Goal: Obtain resource: Obtain resource

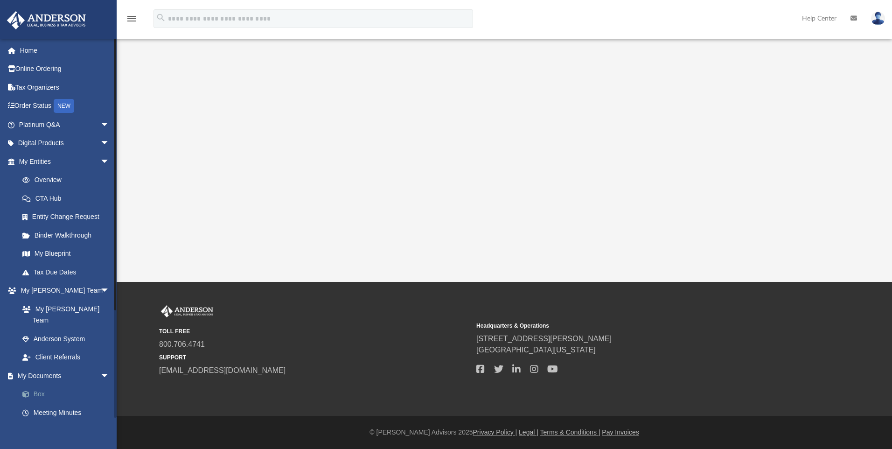
click at [62, 385] on link "Box" at bounding box center [68, 394] width 111 height 19
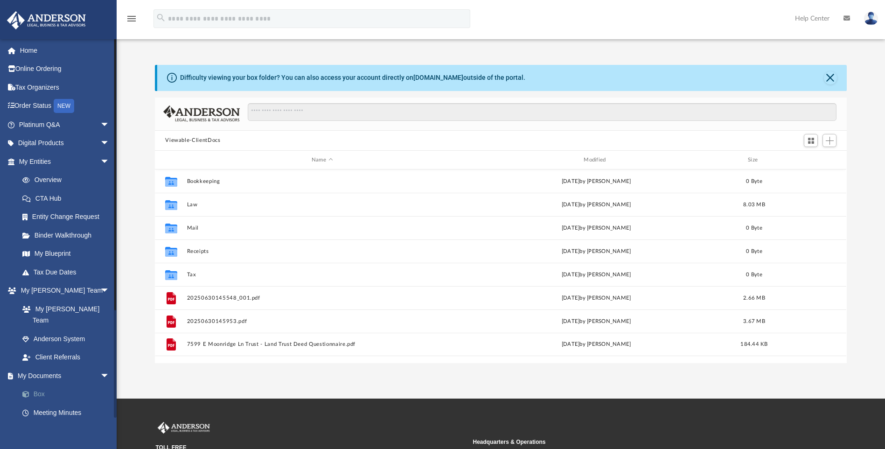
scroll to position [205, 685]
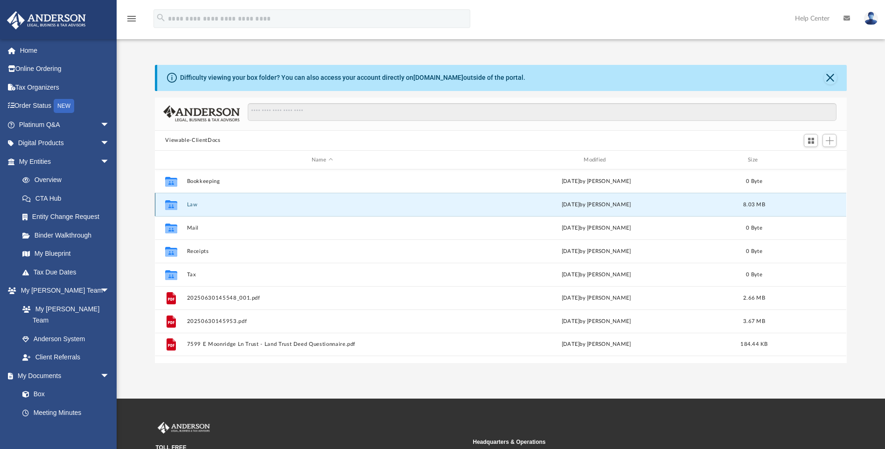
click at [196, 207] on button "Law" at bounding box center [322, 205] width 270 height 6
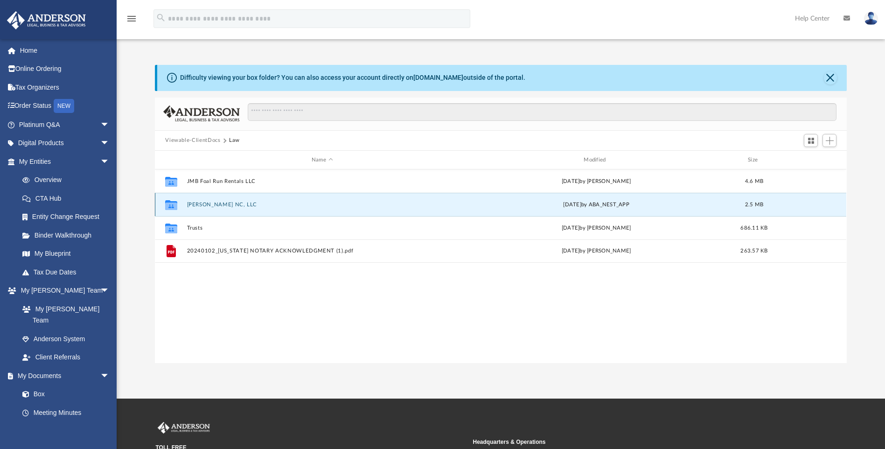
click at [216, 206] on button "[PERSON_NAME] NC, LLC" at bounding box center [322, 205] width 270 height 6
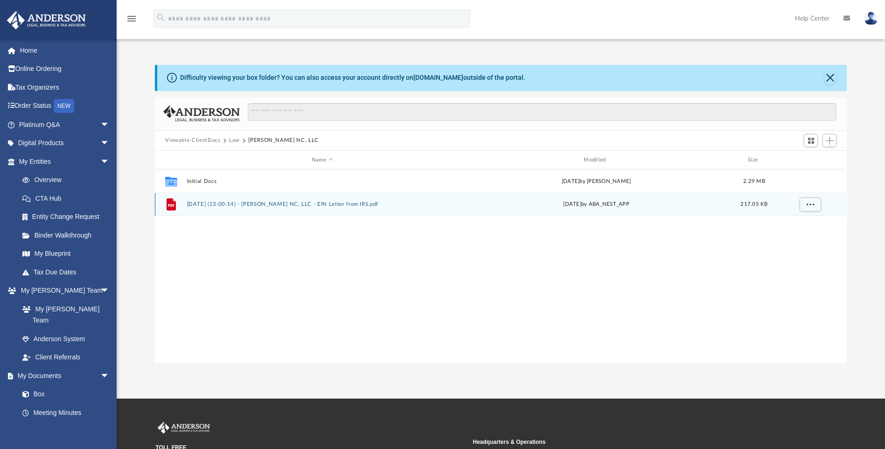
click at [207, 203] on button "[DATE] (13:00:14) - [PERSON_NAME] NC, LLC - EIN Letter from IRS.pdf" at bounding box center [322, 205] width 270 height 6
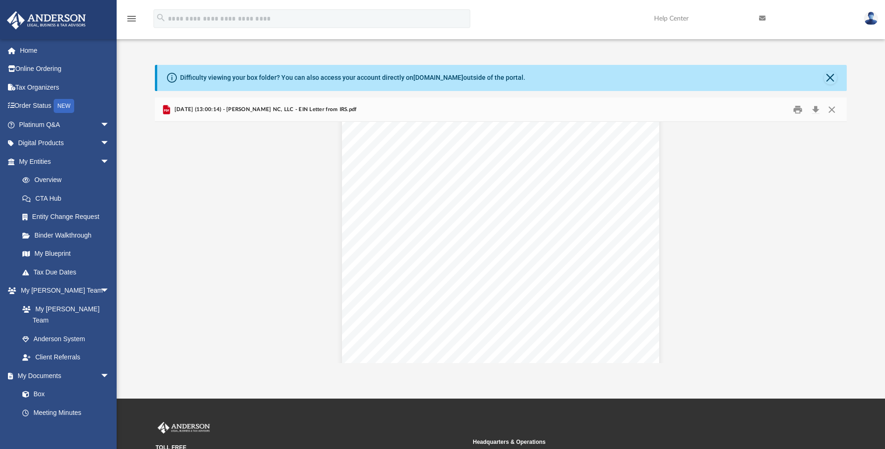
scroll to position [0, 0]
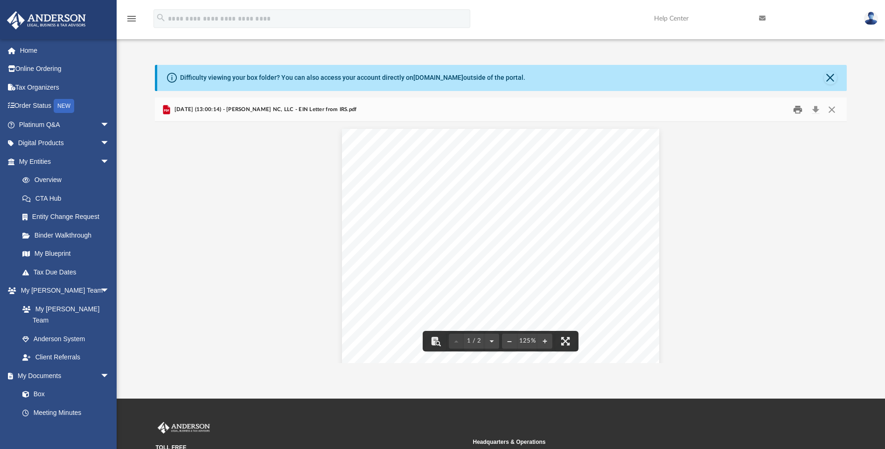
click at [799, 111] on button "Print" at bounding box center [797, 109] width 19 height 14
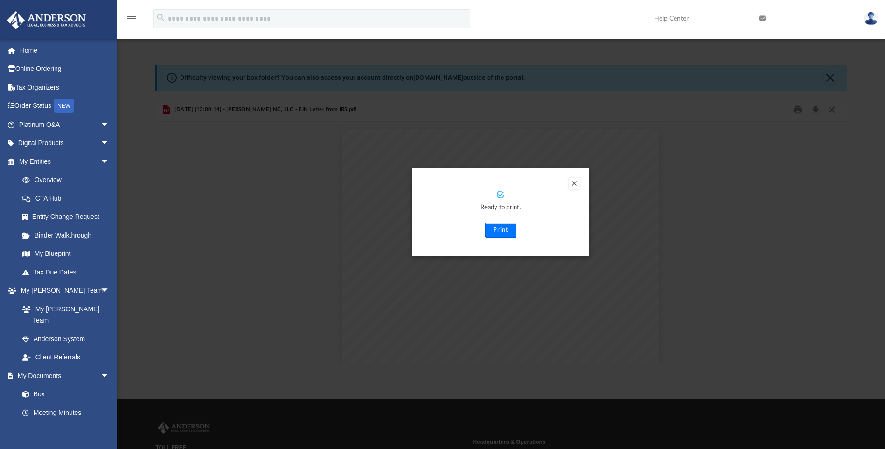
click at [498, 231] on button "Print" at bounding box center [500, 229] width 31 height 15
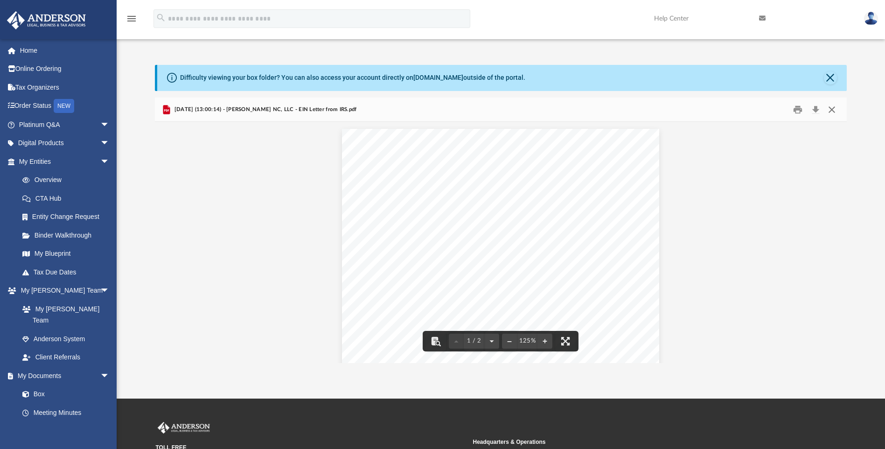
click at [829, 109] on button "Close" at bounding box center [831, 109] width 17 height 14
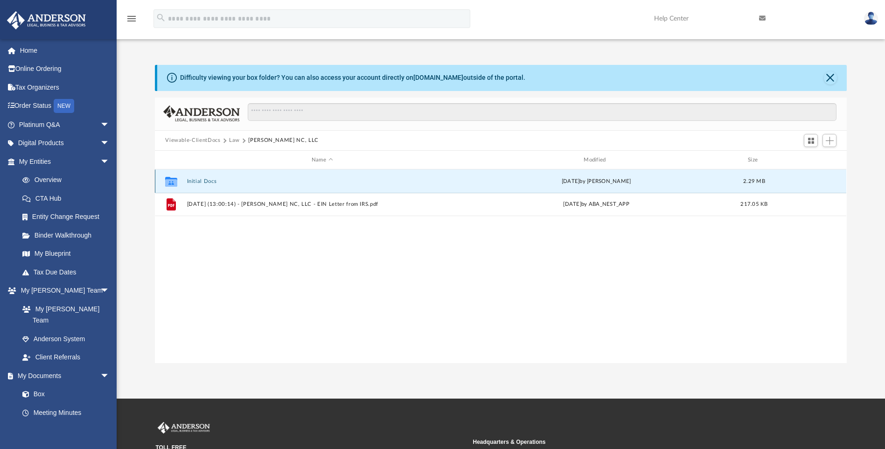
click at [202, 183] on button "Initial Docs" at bounding box center [322, 181] width 270 height 6
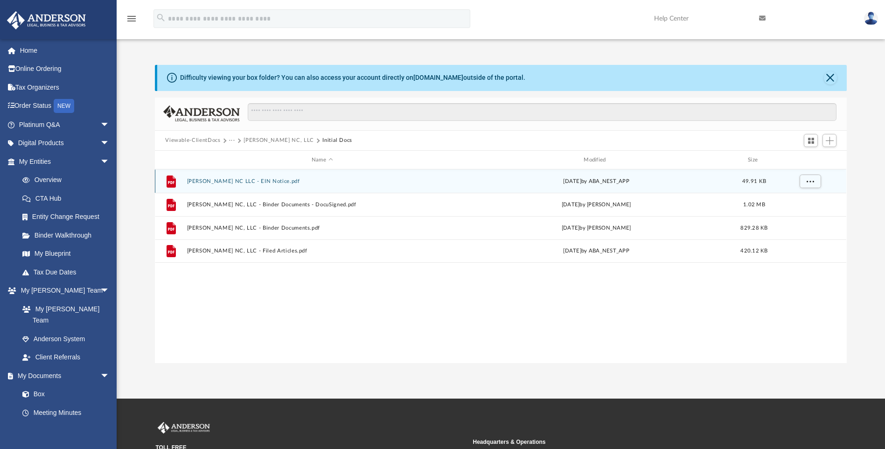
click at [248, 181] on button "[PERSON_NAME] NC LLC - EIN Notice.pdf" at bounding box center [322, 181] width 270 height 6
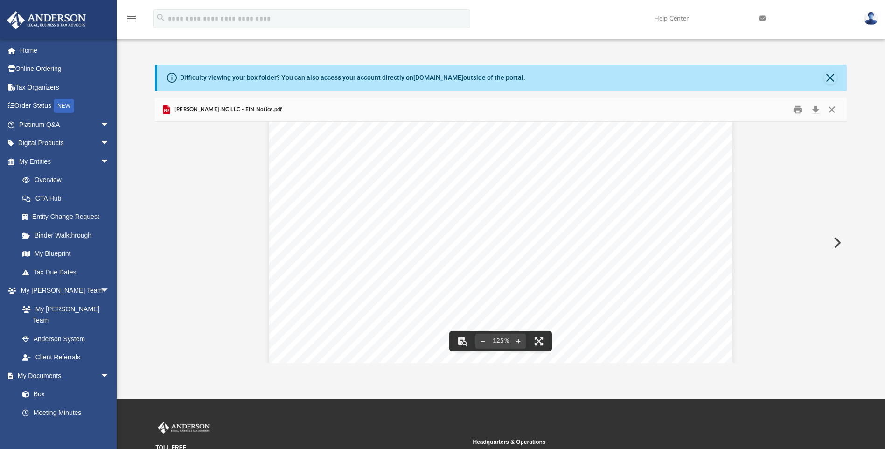
scroll to position [428, 0]
click at [832, 110] on button "Close" at bounding box center [831, 109] width 17 height 14
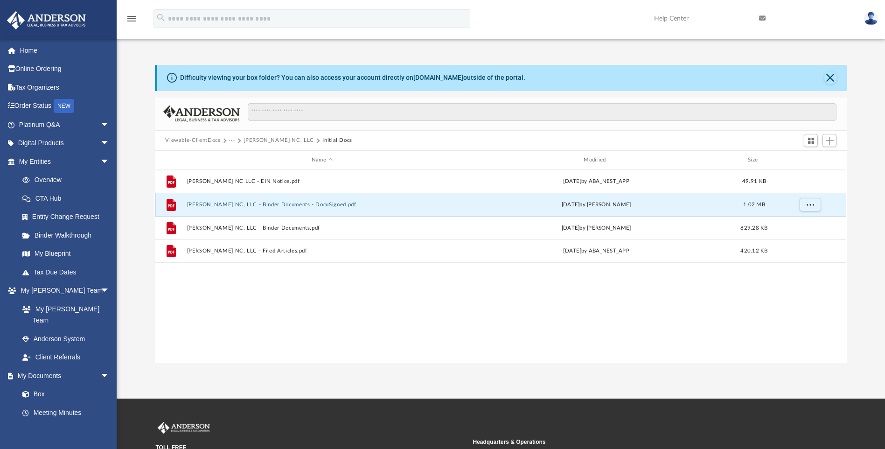
click at [283, 207] on button "[PERSON_NAME] NC, LLC - Binder Documents - DocuSigned.pdf" at bounding box center [322, 205] width 270 height 6
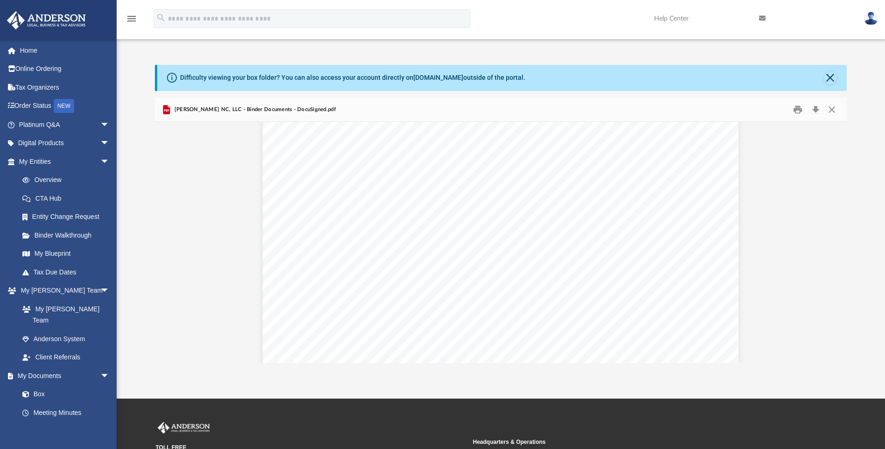
scroll to position [26587, 0]
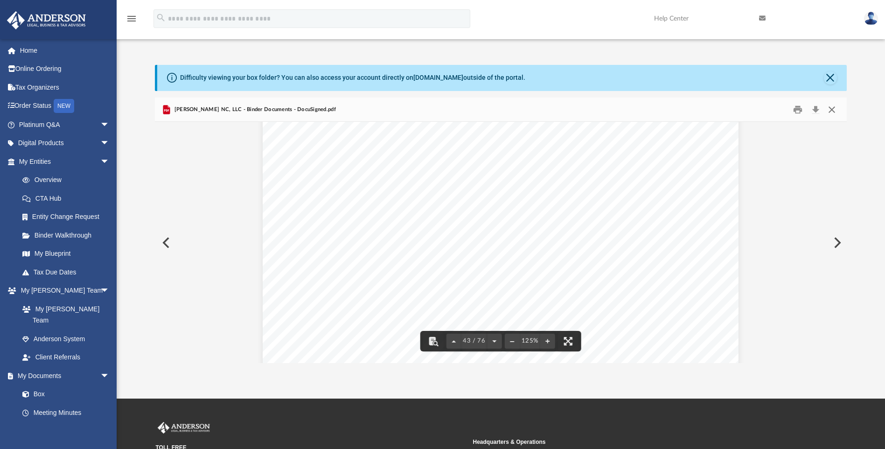
click at [831, 111] on button "Close" at bounding box center [831, 109] width 17 height 14
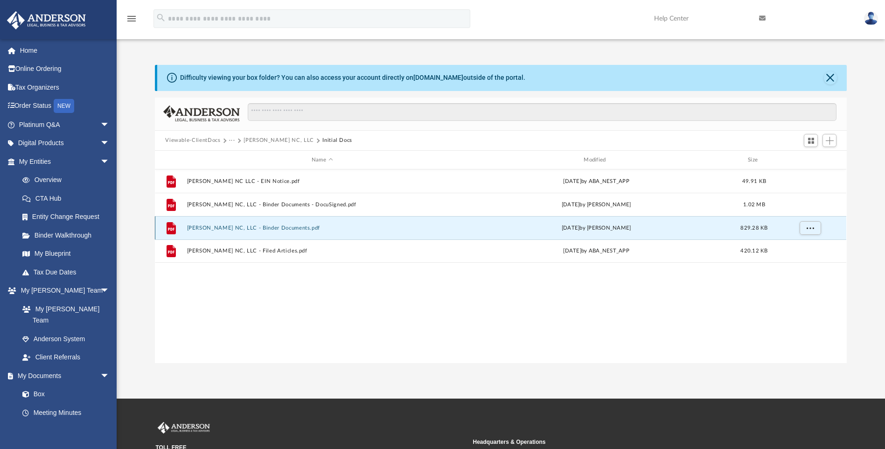
click at [244, 230] on button "[PERSON_NAME] NC, LLC - Binder Documents.pdf" at bounding box center [322, 228] width 270 height 6
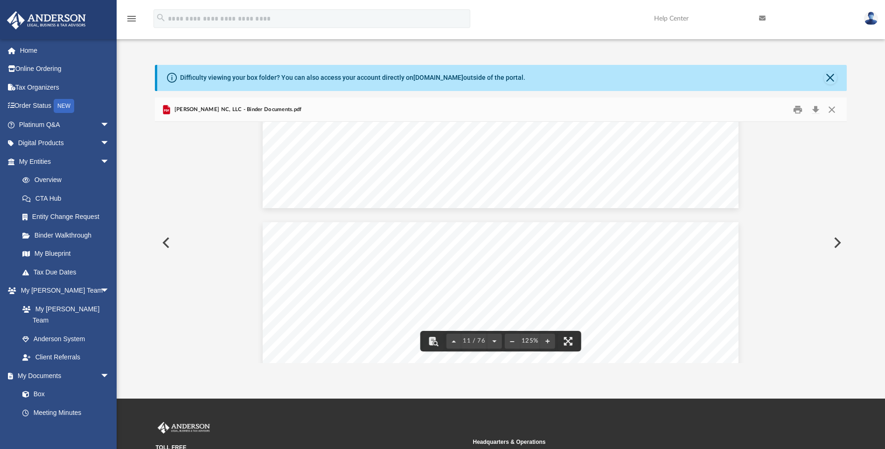
scroll to position [6437, 0]
click at [835, 111] on button "Close" at bounding box center [831, 109] width 17 height 14
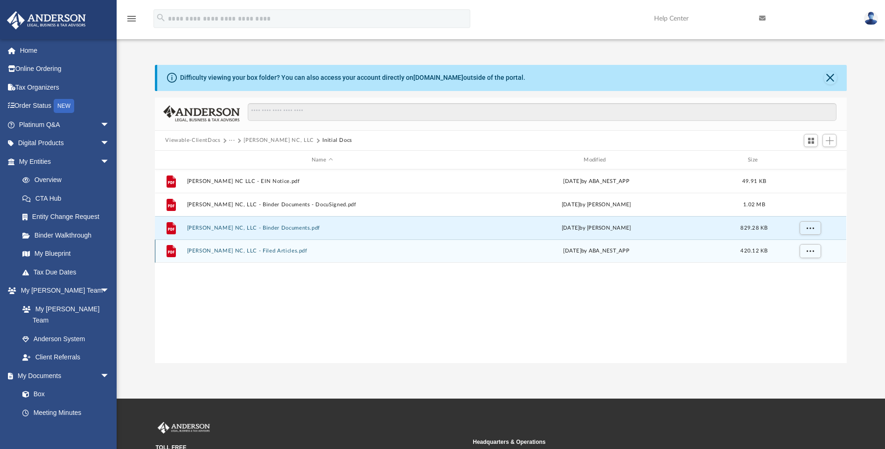
click at [254, 250] on button "[PERSON_NAME] NC, LLC - Filed Articles.pdf" at bounding box center [322, 251] width 270 height 6
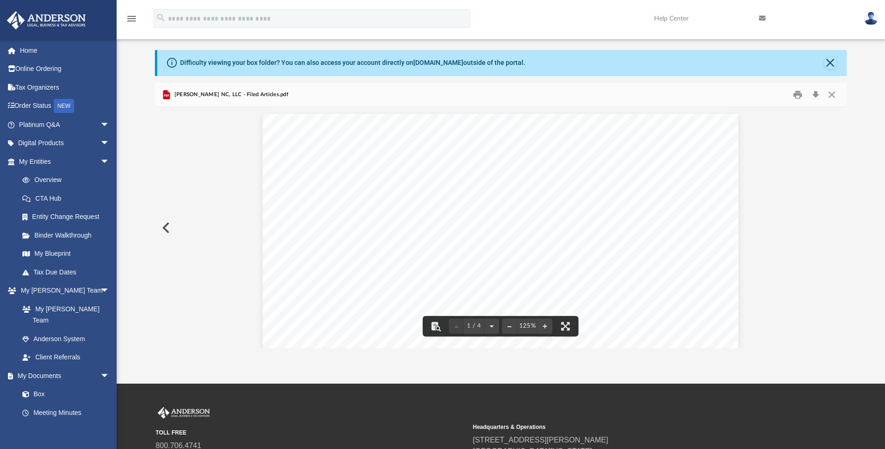
scroll to position [0, 0]
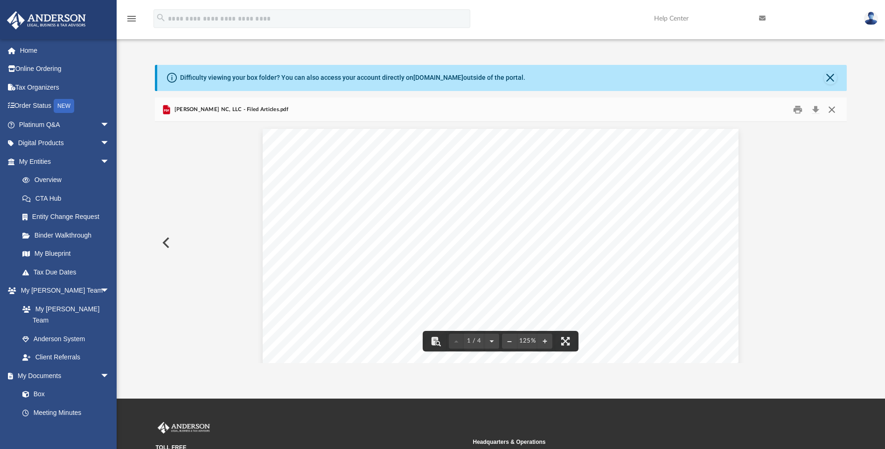
click at [833, 107] on button "Close" at bounding box center [831, 109] width 17 height 14
